Goal: Book appointment/travel/reservation

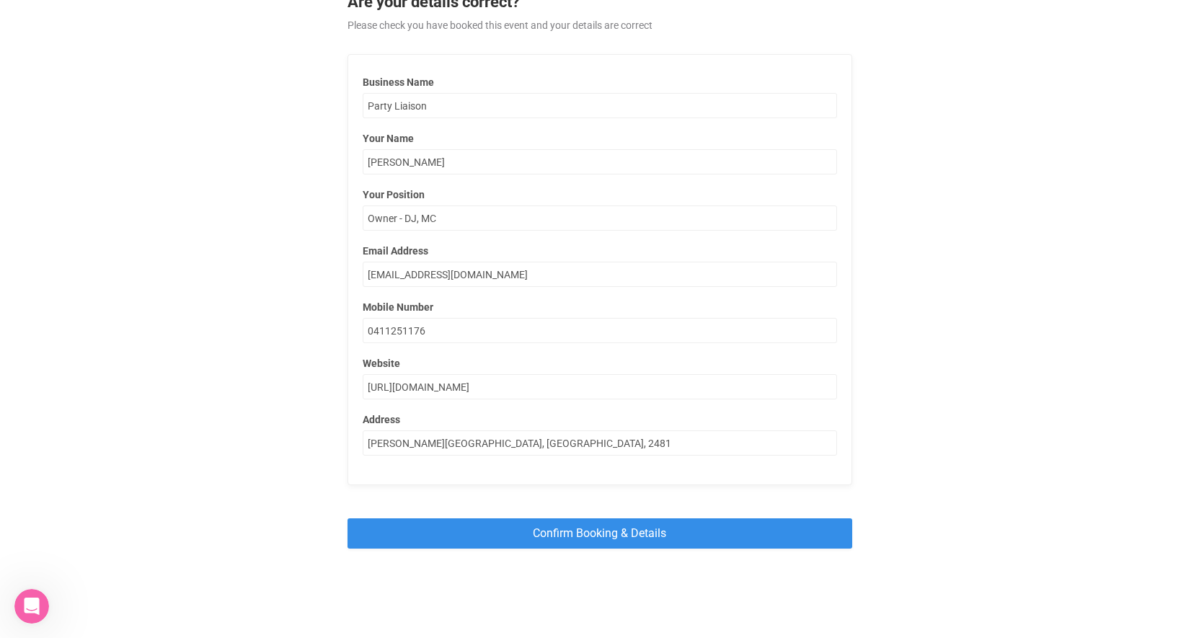
scroll to position [162, 0]
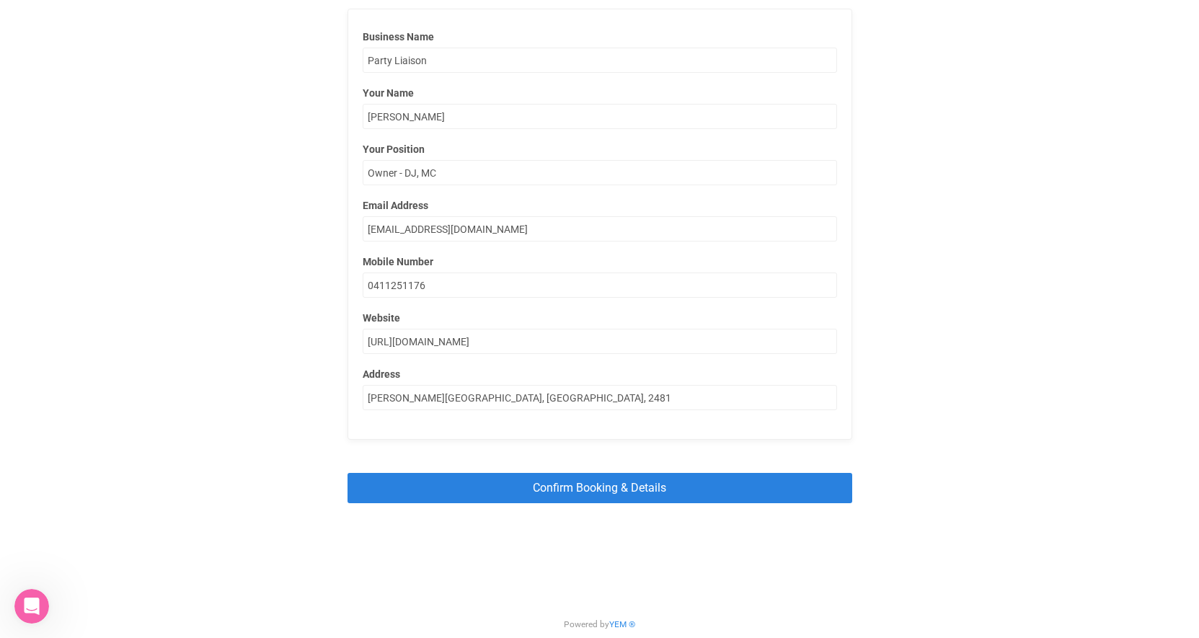
click at [518, 496] on input "Confirm Booking & Details" at bounding box center [600, 488] width 505 height 30
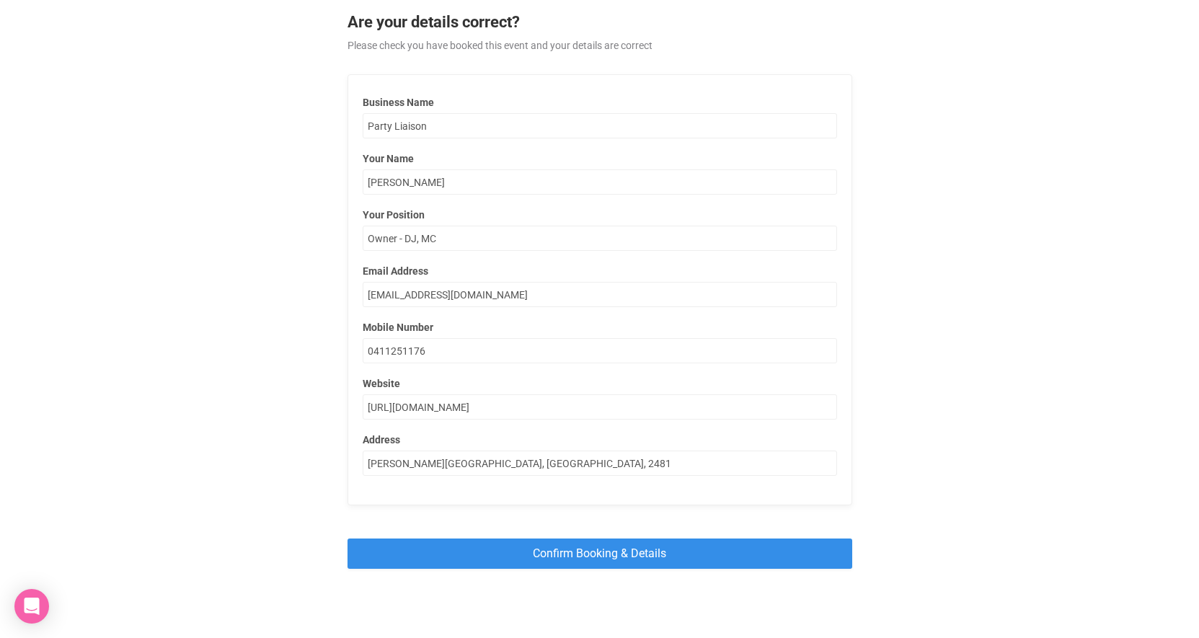
scroll to position [162, 0]
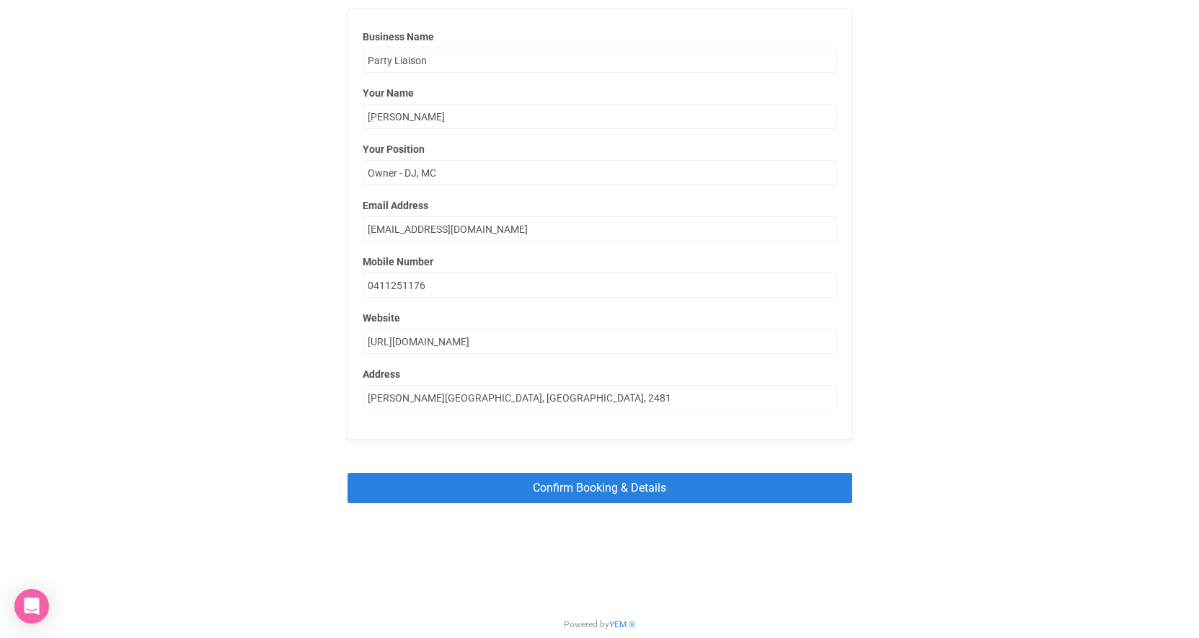
click at [530, 485] on input "Confirm Booking & Details" at bounding box center [600, 488] width 505 height 30
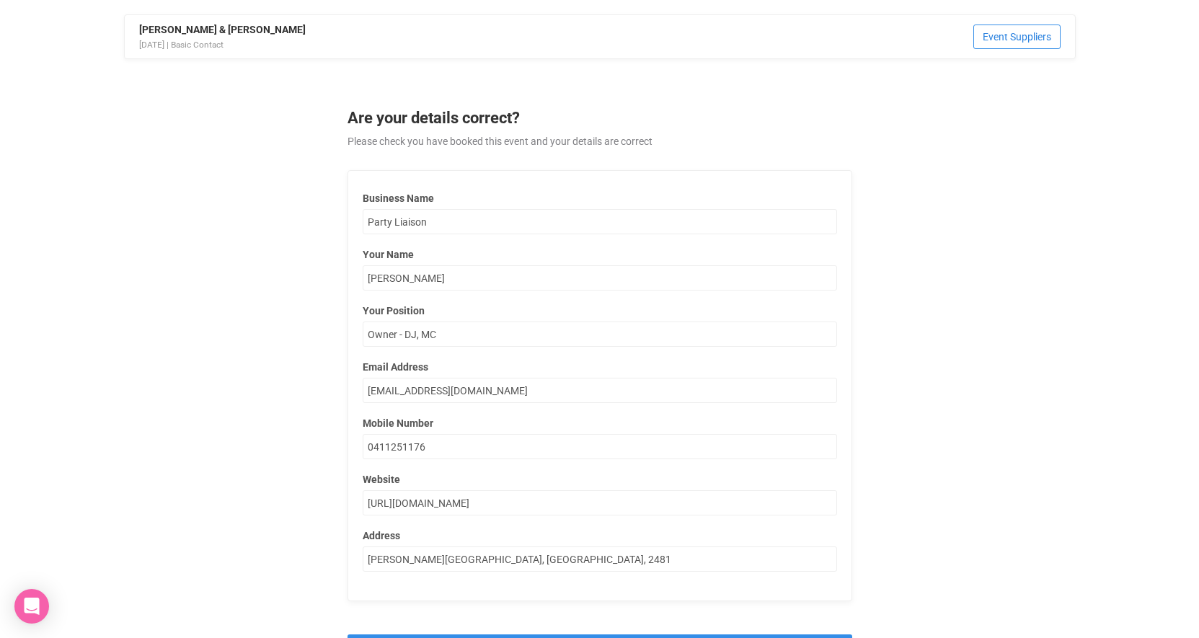
click at [1045, 30] on link "Event Suppliers" at bounding box center [1016, 37] width 87 height 25
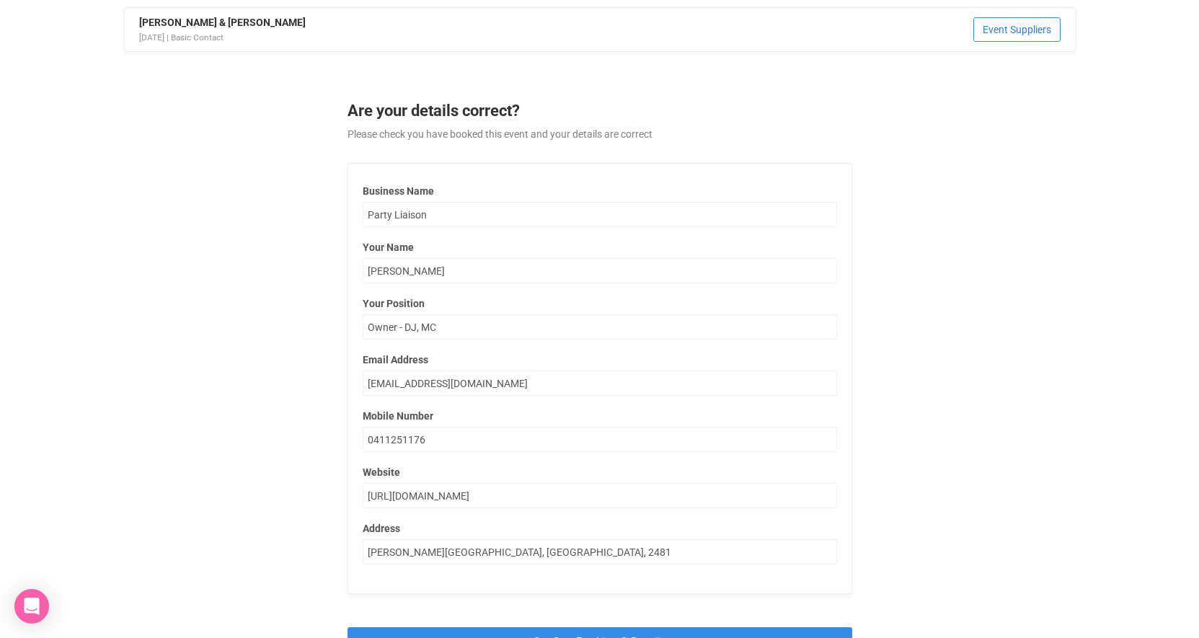
scroll to position [162, 0]
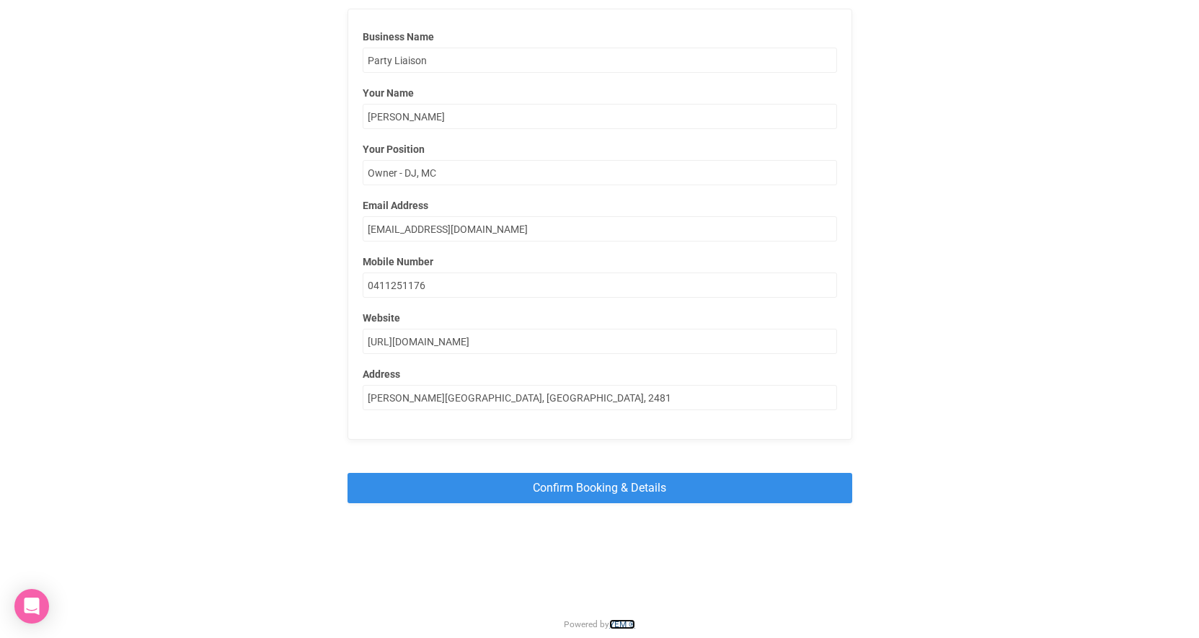
click at [617, 624] on link "YEM ®" at bounding box center [622, 624] width 26 height 10
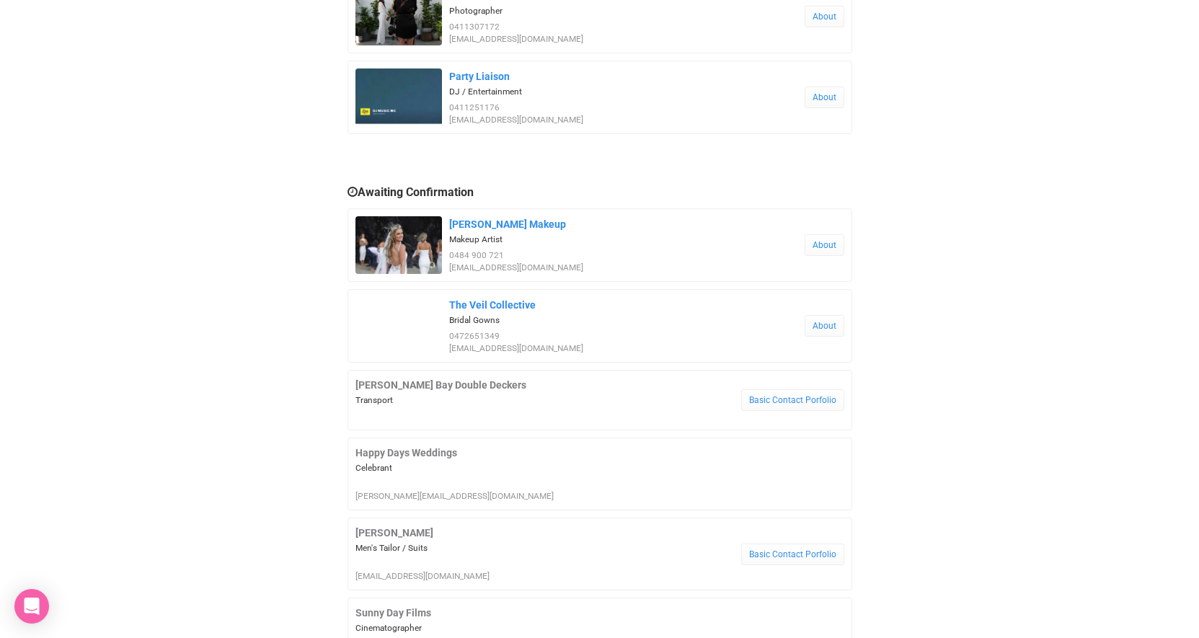
scroll to position [341, 0]
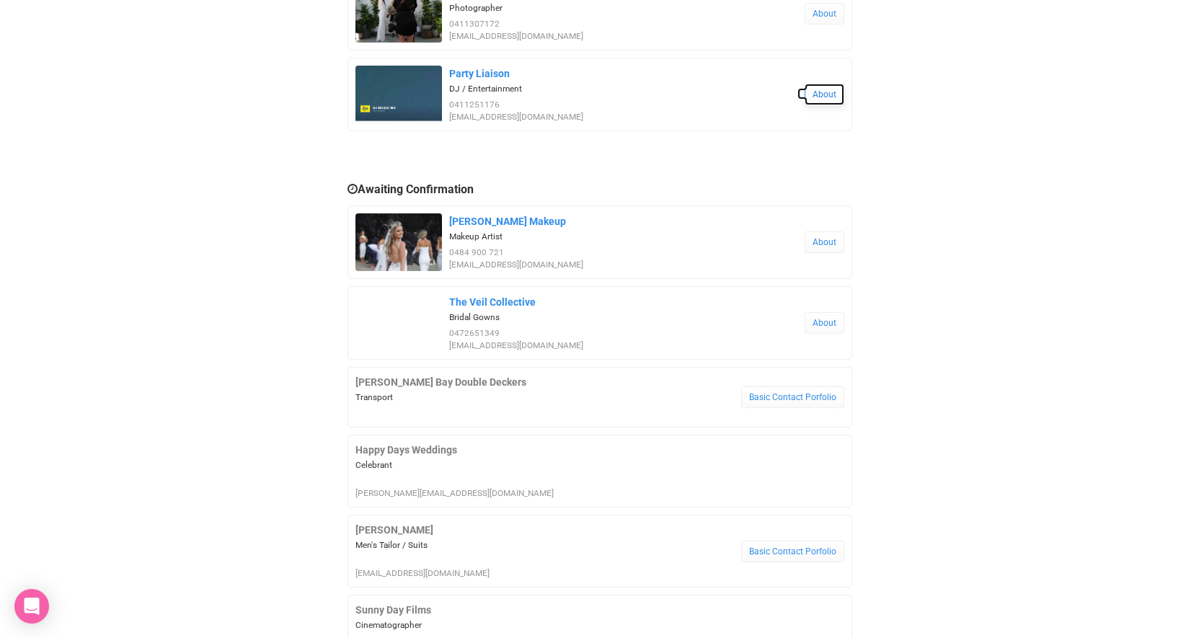
click at [826, 93] on div "About" at bounding box center [825, 95] width 40 height 22
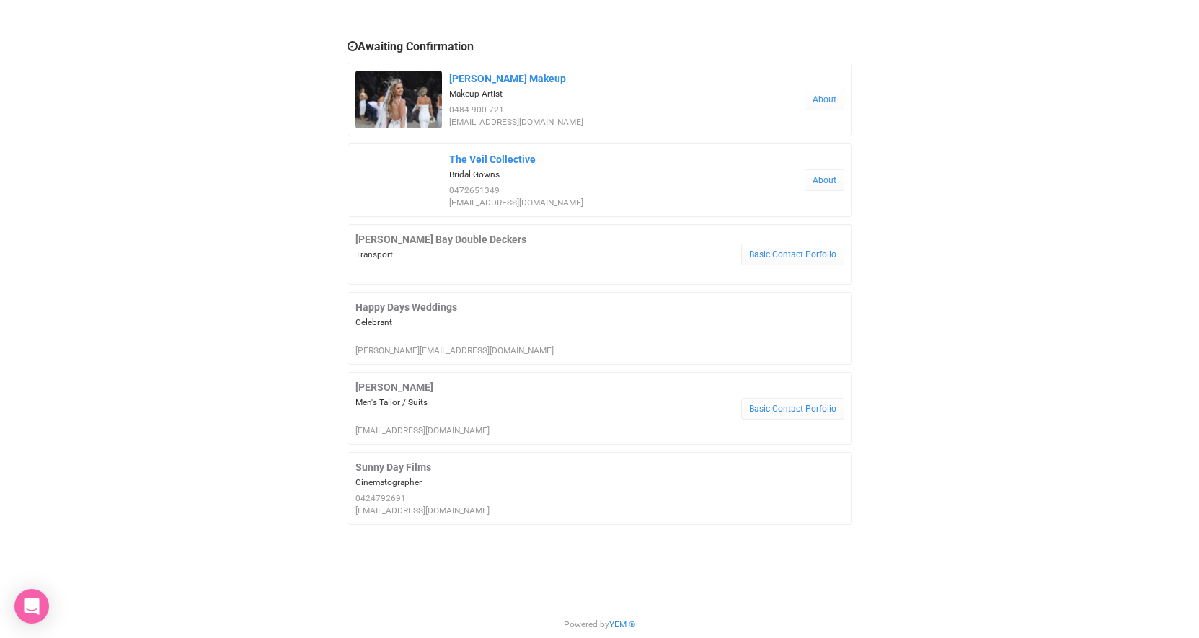
scroll to position [0, 0]
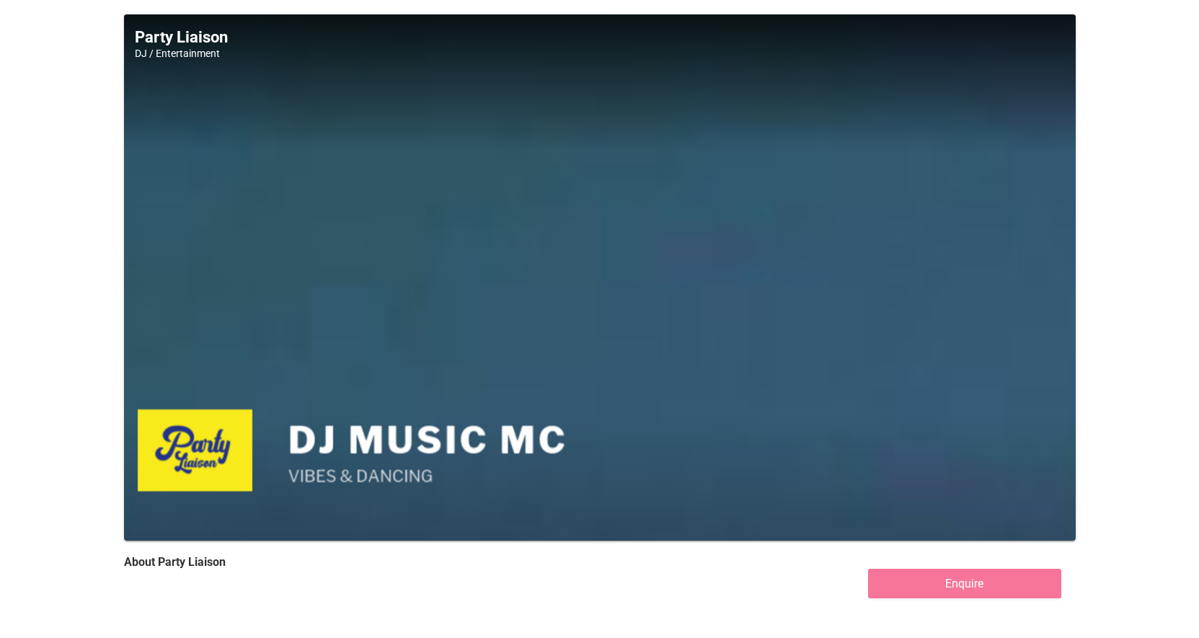
click at [443, 298] on div at bounding box center [599, 277] width 1047 height 579
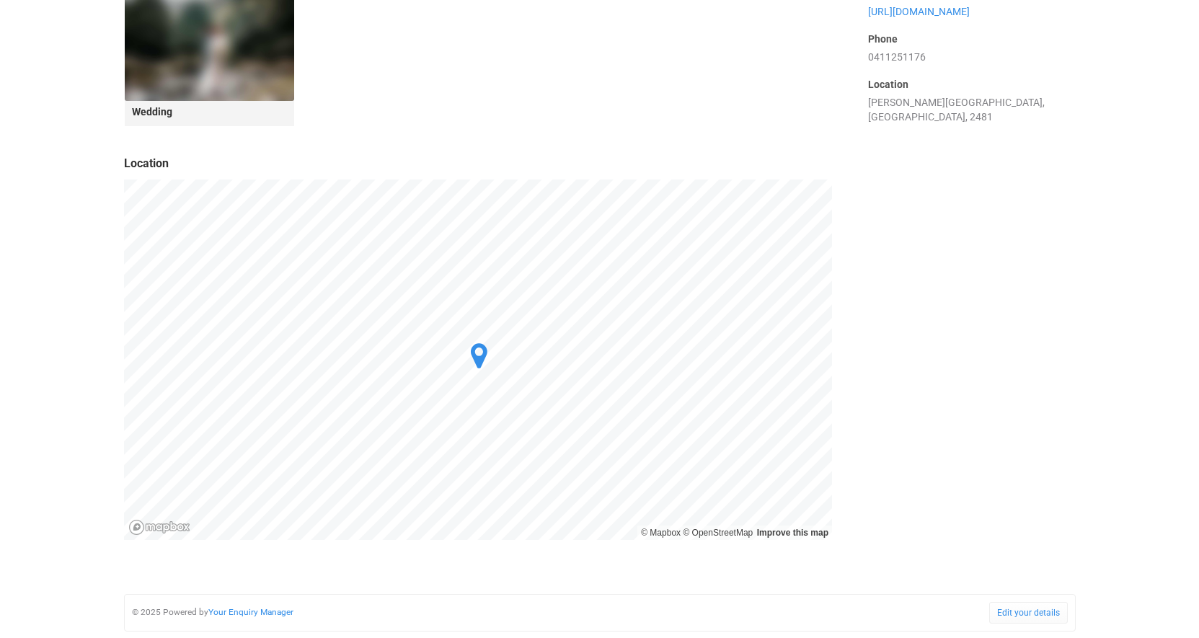
scroll to position [699, 0]
